Goal: Transaction & Acquisition: Purchase product/service

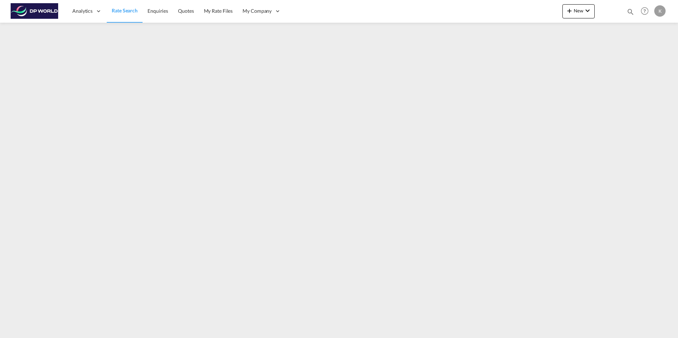
drag, startPoint x: 116, startPoint y: 11, endPoint x: 116, endPoint y: 20, distance: 9.2
click at [116, 11] on span "Rate Search" at bounding box center [125, 10] width 26 height 6
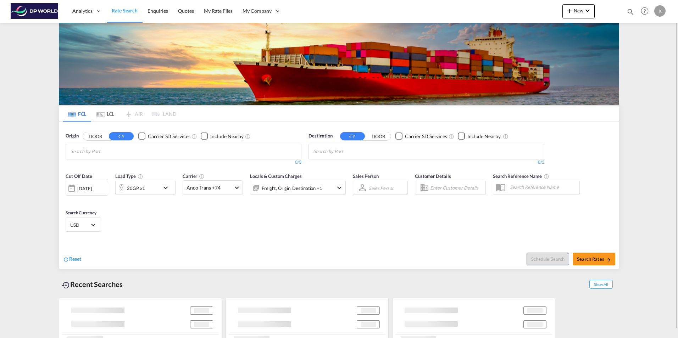
click at [137, 150] on input "Chips input." at bounding box center [104, 151] width 67 height 11
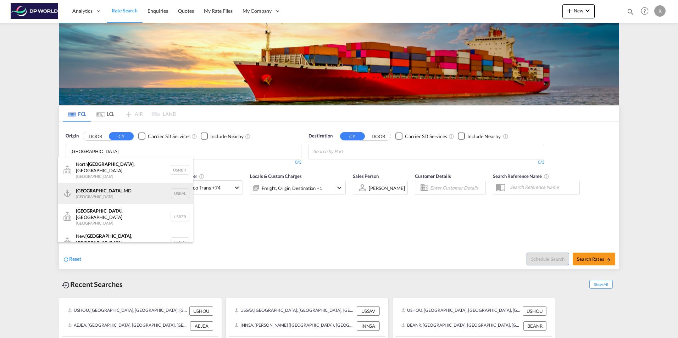
type input "[GEOGRAPHIC_DATA]"
click at [111, 191] on div "[GEOGRAPHIC_DATA] , [GEOGRAPHIC_DATA] [GEOGRAPHIC_DATA] USBAL" at bounding box center [125, 193] width 135 height 21
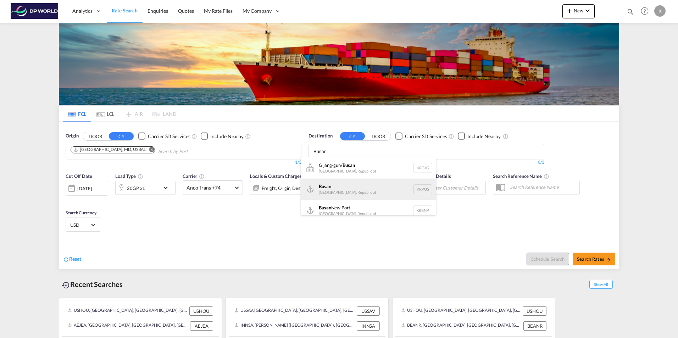
type input "Busan"
click at [338, 191] on div "Busan Korea, Republic of KRPUS" at bounding box center [368, 189] width 135 height 21
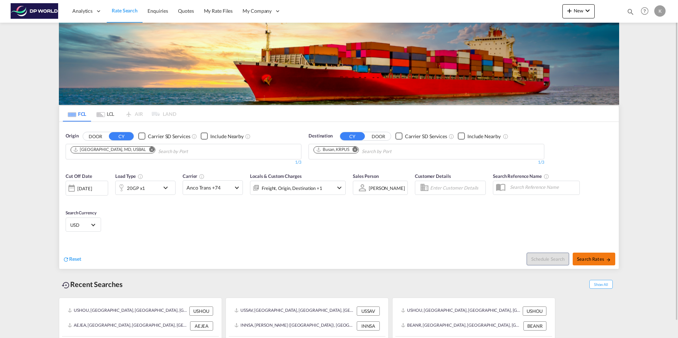
click at [589, 260] on span "Search Rates" at bounding box center [594, 260] width 34 height 6
type input "USBAL to KRPUS / [DATE]"
